Goal: Transaction & Acquisition: Purchase product/service

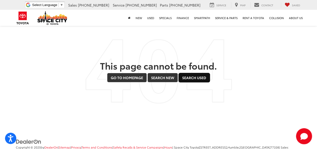
click at [202, 77] on link "Search Used" at bounding box center [194, 77] width 31 height 9
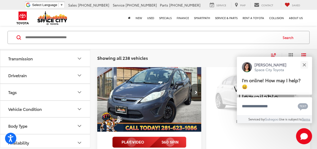
scroll to position [201, 0]
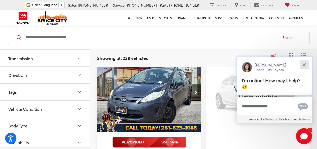
click at [305, 64] on button "Close" at bounding box center [304, 64] width 11 height 11
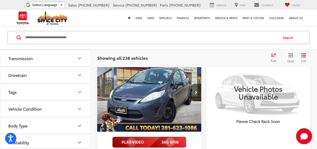
click at [75, 120] on button "Body Type" at bounding box center [45, 125] width 90 height 16
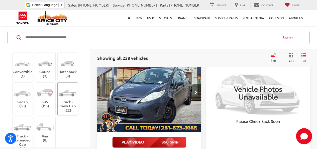
scroll to position [258, 0]
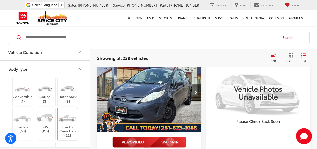
click at [67, 110] on img at bounding box center [67, 117] width 19 height 14
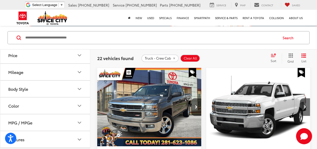
scroll to position [32, 0]
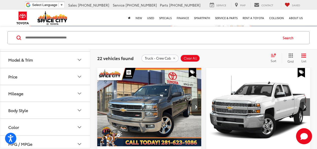
drag, startPoint x: 283, startPoint y: 54, endPoint x: 278, endPoint y: 56, distance: 4.7
click at [281, 55] on div "test Sort Price: High to Low Price: Low to High Year: High to Low Year: Low to …" at bounding box center [289, 58] width 42 height 10
click at [274, 56] on icon "Select sort value" at bounding box center [274, 55] width 6 height 4
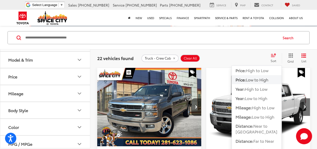
click at [259, 79] on span "Low to High" at bounding box center [257, 79] width 23 height 6
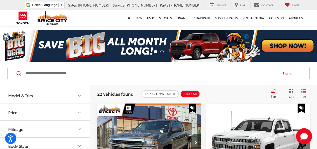
click at [289, 94] on button "Grid" at bounding box center [290, 94] width 16 height 10
click at [293, 91] on icon "Grid View" at bounding box center [291, 91] width 5 height 5
click at [288, 92] on icon "Grid View" at bounding box center [290, 91] width 5 height 5
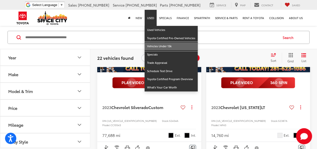
click at [167, 49] on link "Vehicles Under 15k" at bounding box center [171, 46] width 53 height 8
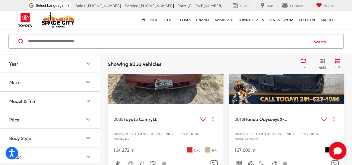
scroll to position [928, 0]
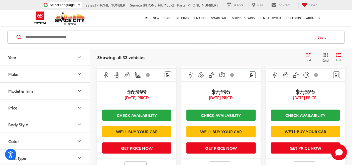
drag, startPoint x: 312, startPoint y: 0, endPoint x: 185, endPoint y: 53, distance: 137.8
click at [184, 53] on div "Showing all 33 vehicles Clear All + 0 test Sort Price: High to Low Price: Low t…" at bounding box center [221, 58] width 248 height 10
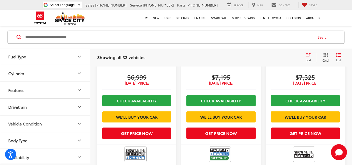
scroll to position [996, 0]
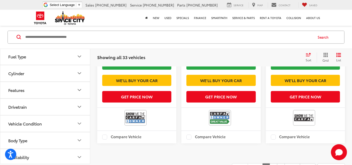
click at [64, 139] on button "Body Type" at bounding box center [45, 140] width 90 height 16
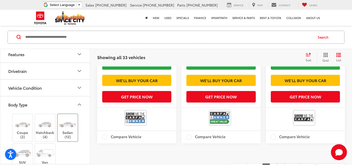
scroll to position [166, 0]
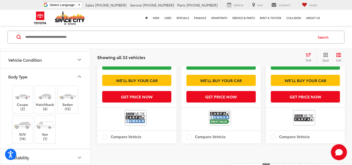
drag, startPoint x: 74, startPoint y: 74, endPoint x: 91, endPoint y: 77, distance: 17.4
click at [74, 74] on button "Body Type" at bounding box center [45, 76] width 90 height 16
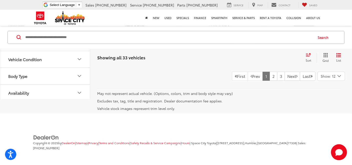
scroll to position [1080, 0]
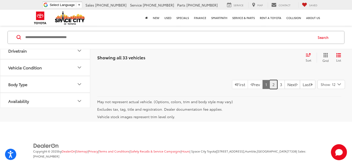
click at [270, 89] on link "2" at bounding box center [274, 84] width 8 height 9
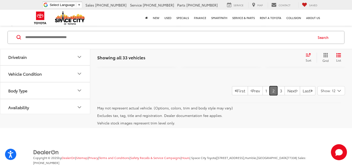
scroll to position [1191, 0]
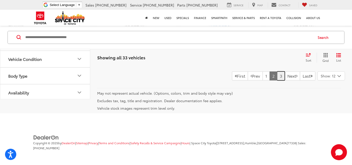
click at [277, 80] on link "3" at bounding box center [281, 75] width 8 height 9
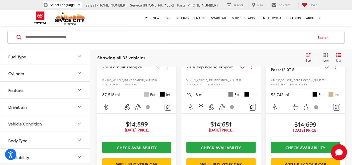
scroll to position [385, 0]
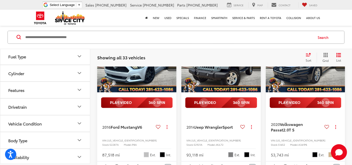
click at [221, 88] on img "2014 Jeep Wrangler Sport 0" at bounding box center [221, 63] width 80 height 60
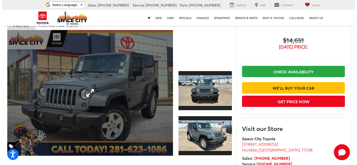
scroll to position [28, 0]
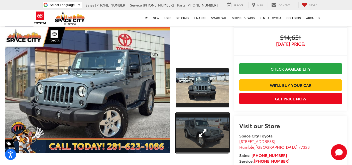
click at [216, 131] on link "Expand Photo 2" at bounding box center [202, 133] width 53 height 40
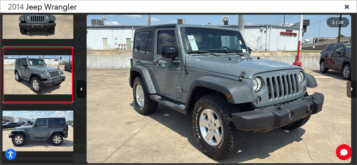
scroll to position [0, 560]
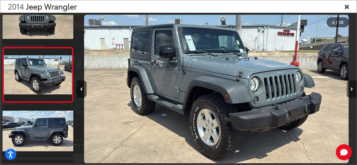
click at [349, 88] on button "Next image" at bounding box center [351, 89] width 10 height 18
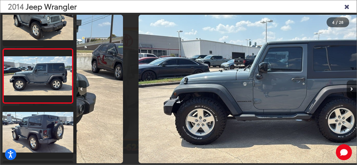
scroll to position [133, 0]
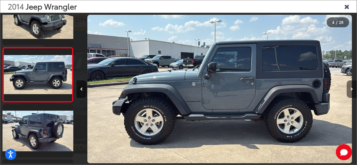
click at [351, 88] on icon "Next image" at bounding box center [351, 90] width 3 height 4
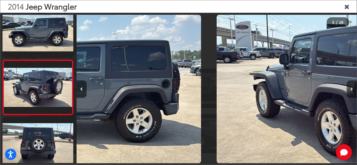
scroll to position [188, 0]
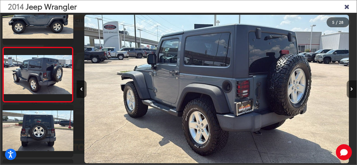
click at [351, 88] on icon "Next image" at bounding box center [351, 90] width 3 height 4
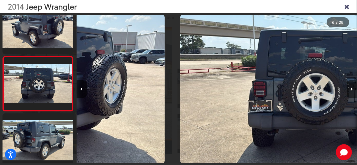
scroll to position [244, 0]
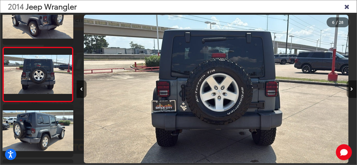
click at [351, 88] on icon "Next image" at bounding box center [351, 90] width 3 height 4
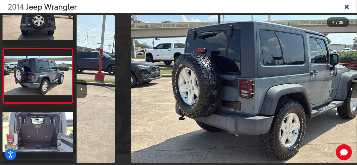
scroll to position [299, 0]
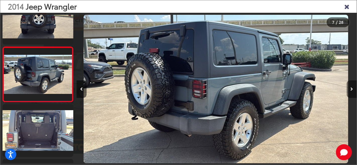
click at [351, 88] on icon "Next image" at bounding box center [351, 90] width 3 height 4
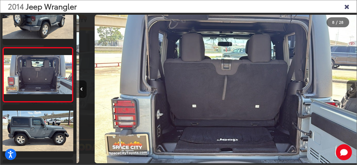
scroll to position [0, 1960]
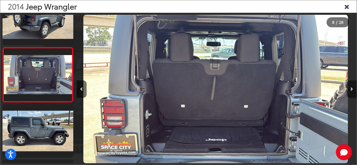
click at [351, 88] on icon "Next image" at bounding box center [351, 90] width 3 height 4
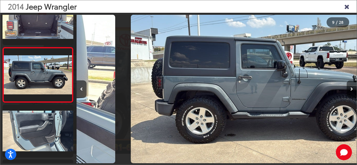
scroll to position [409, 0]
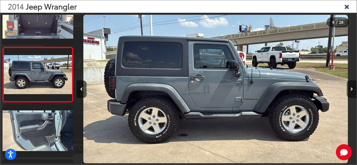
click at [351, 88] on icon "Next image" at bounding box center [351, 90] width 3 height 4
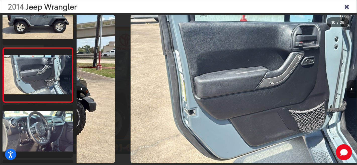
scroll to position [463, 0]
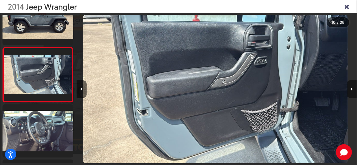
click at [351, 88] on icon "Next image" at bounding box center [351, 90] width 3 height 4
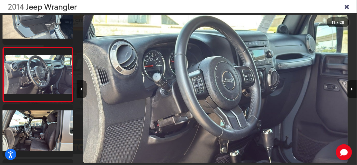
scroll to position [0, 2800]
click at [351, 88] on icon "Next image" at bounding box center [351, 90] width 3 height 4
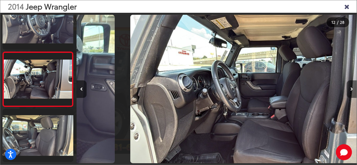
scroll to position [0, 0]
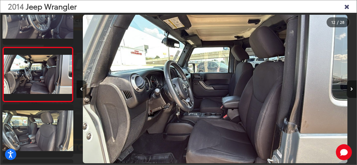
click at [351, 88] on icon "Next image" at bounding box center [351, 90] width 3 height 4
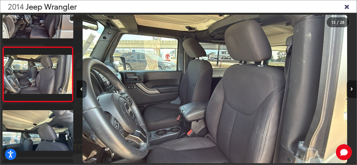
click at [351, 88] on icon "Next image" at bounding box center [351, 90] width 3 height 4
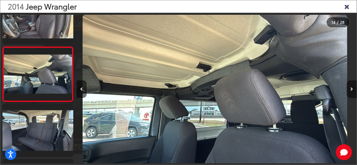
click at [351, 88] on icon "Next image" at bounding box center [351, 90] width 3 height 4
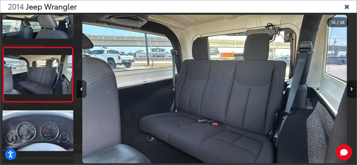
click at [351, 88] on icon "Next image" at bounding box center [351, 90] width 3 height 4
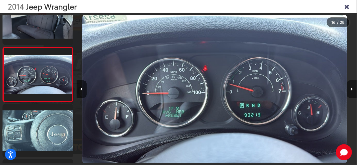
click at [348, 89] on button "Next image" at bounding box center [351, 89] width 10 height 18
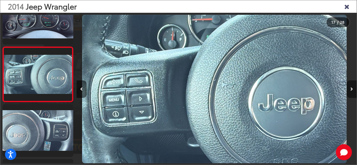
click at [348, 89] on button "Next image" at bounding box center [351, 89] width 10 height 18
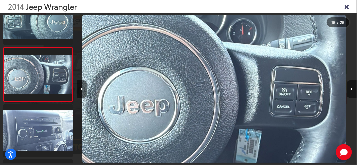
click at [348, 89] on button "Next image" at bounding box center [351, 89] width 10 height 18
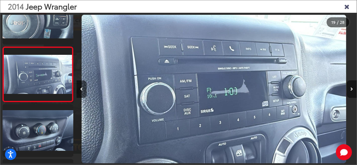
click at [348, 89] on button "Next image" at bounding box center [351, 89] width 10 height 18
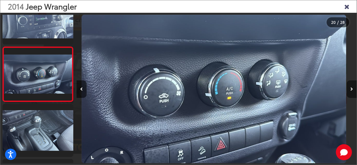
click at [348, 89] on button "Next image" at bounding box center [351, 89] width 10 height 18
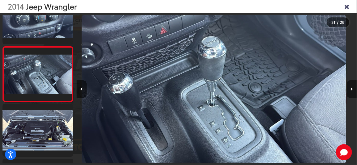
click at [348, 89] on button "Next image" at bounding box center [351, 89] width 10 height 18
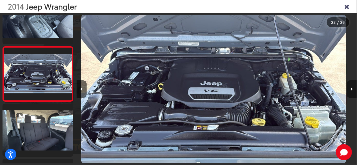
click at [348, 89] on button "Next image" at bounding box center [351, 89] width 10 height 18
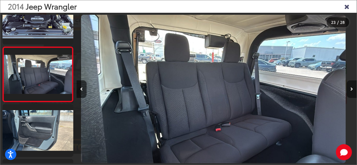
click at [348, 89] on button "Next image" at bounding box center [351, 89] width 10 height 18
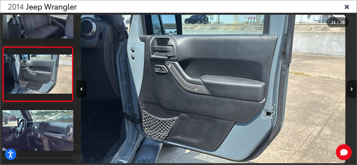
click at [348, 89] on button "Next image" at bounding box center [351, 89] width 10 height 18
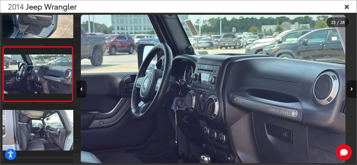
click at [348, 89] on button "Next image" at bounding box center [351, 89] width 10 height 18
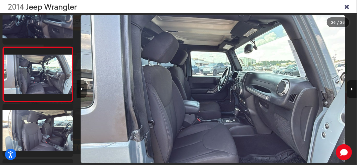
click at [348, 89] on button "Next image" at bounding box center [351, 89] width 10 height 18
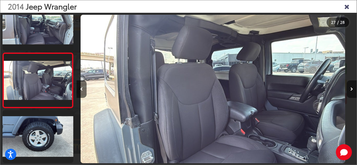
click at [348, 89] on button "Next image" at bounding box center [351, 89] width 10 height 18
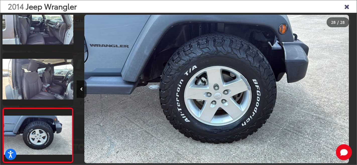
click at [348, 4] on icon "Close gallery" at bounding box center [346, 6] width 5 height 7
